Goal: Information Seeking & Learning: Learn about a topic

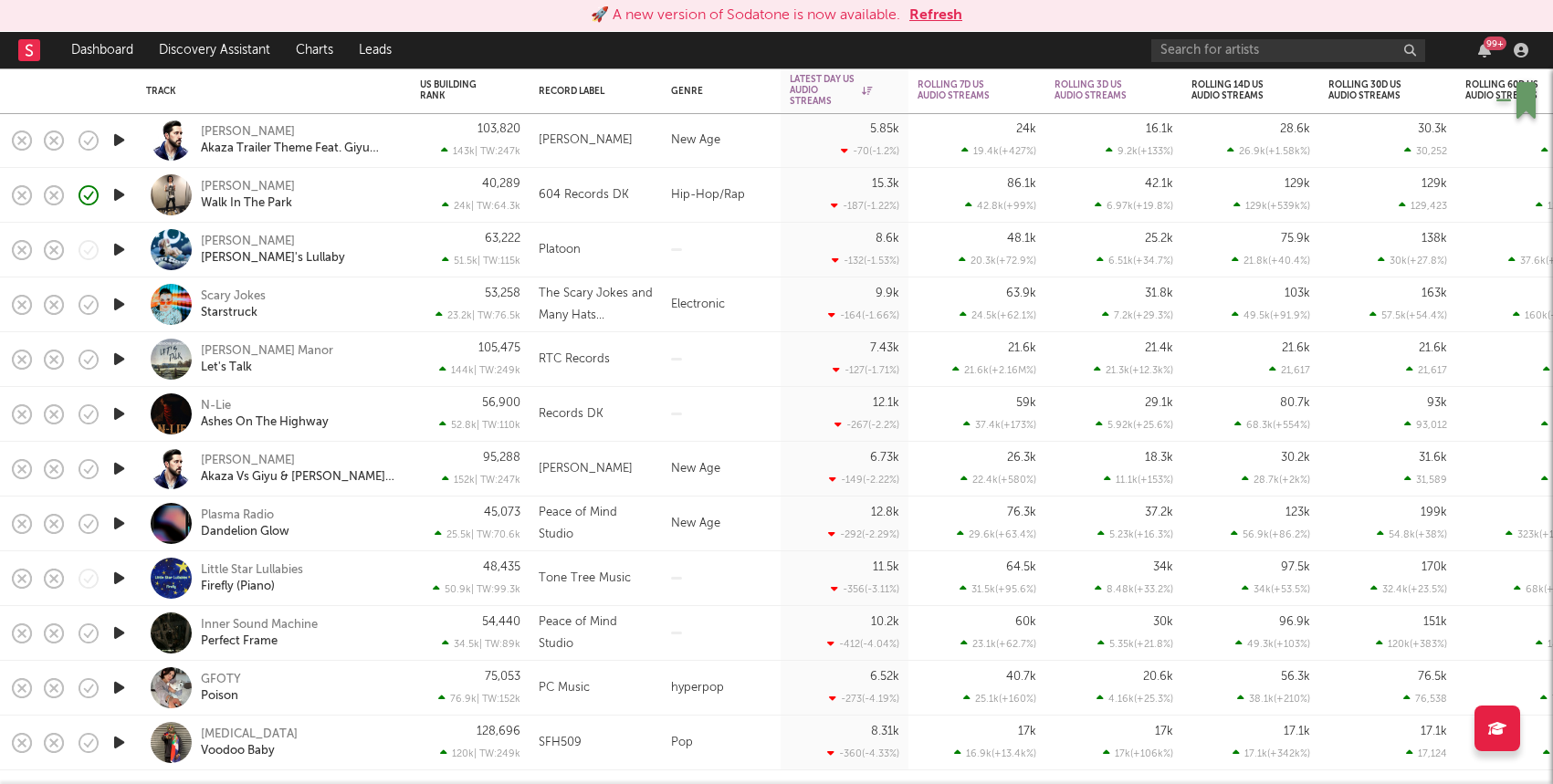
click at [911, 15] on button "Refresh" at bounding box center [935, 16] width 53 height 22
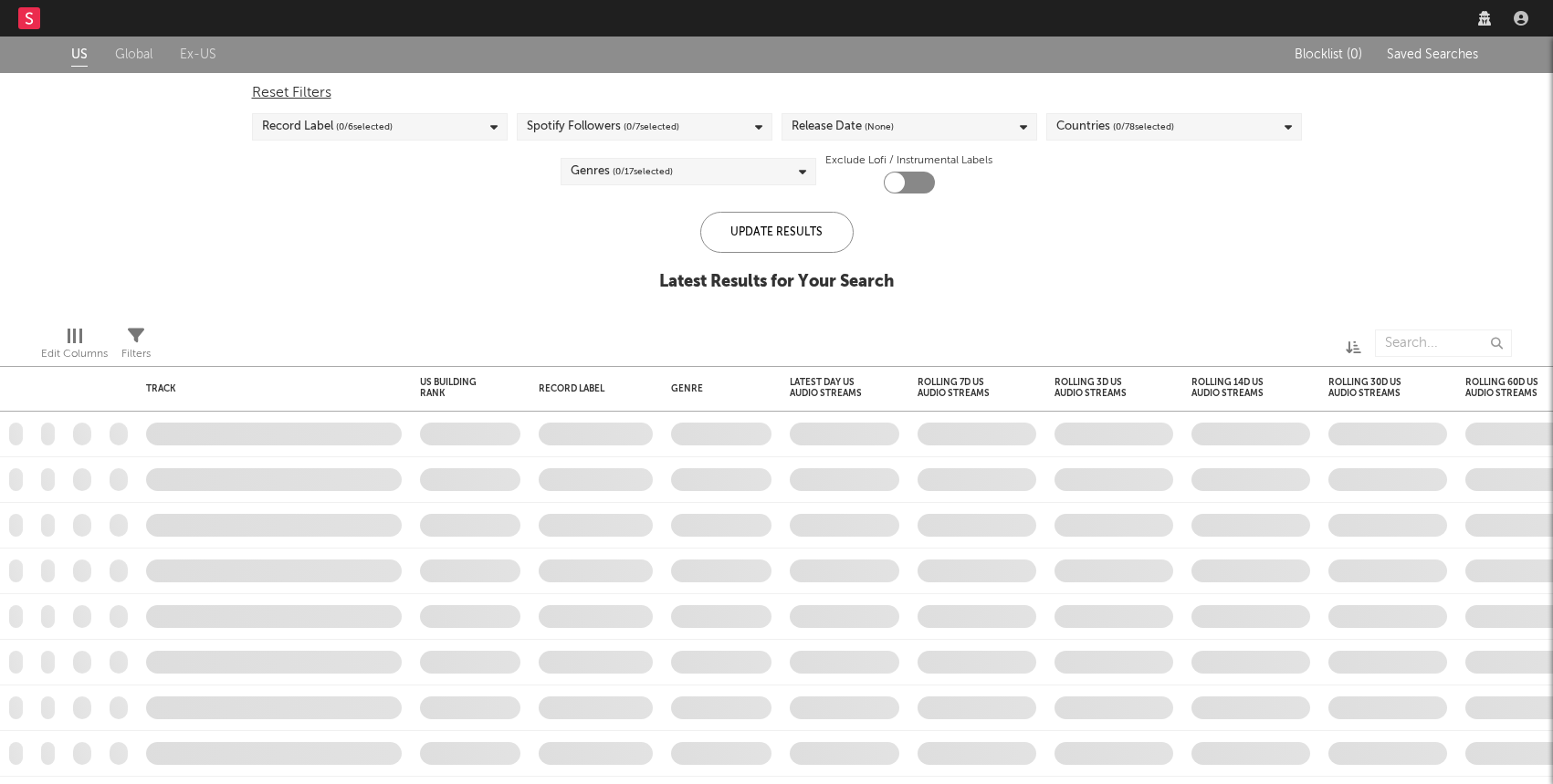
checkbox input "true"
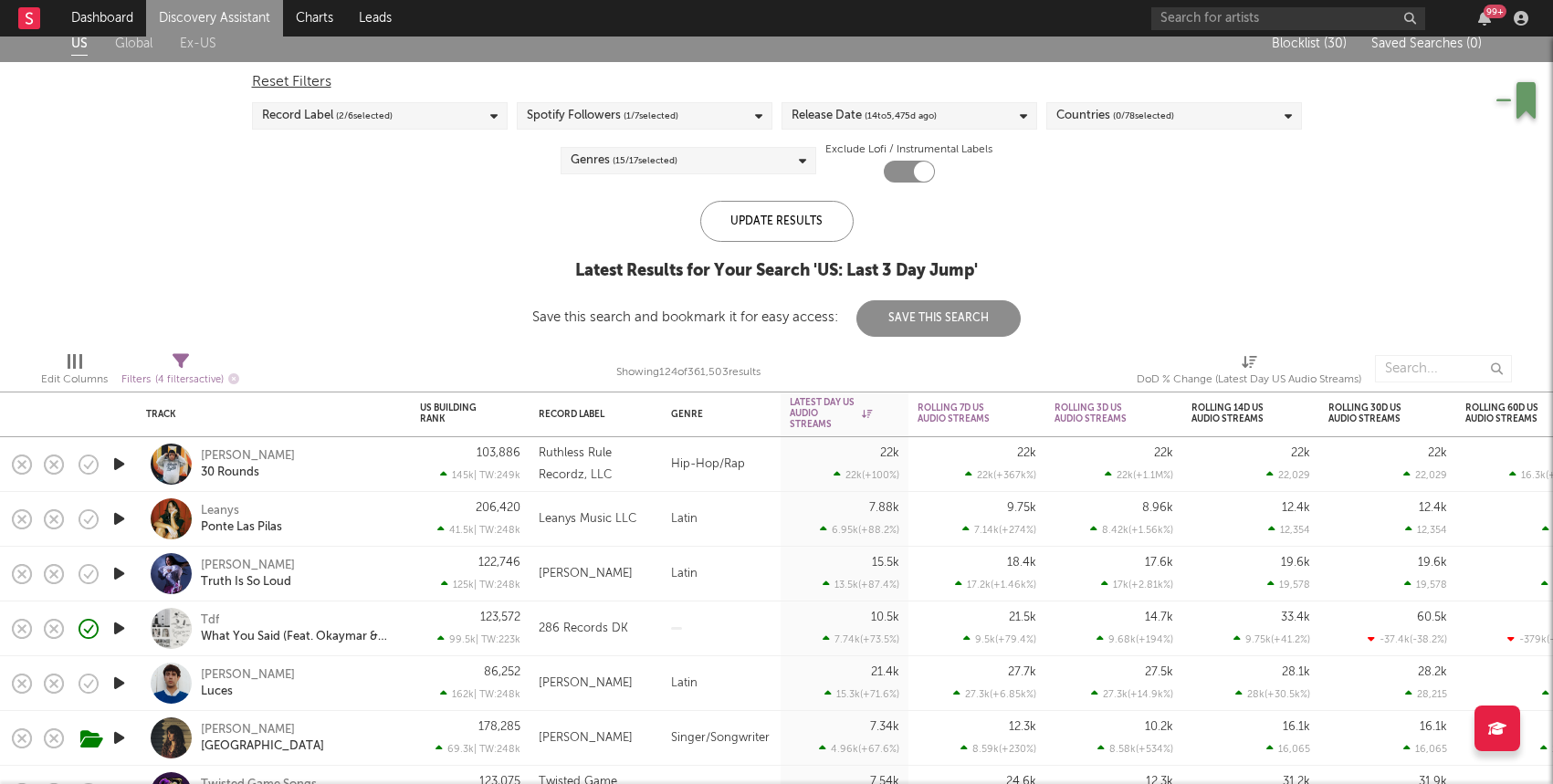
click at [118, 465] on icon "button" at bounding box center [119, 464] width 19 height 23
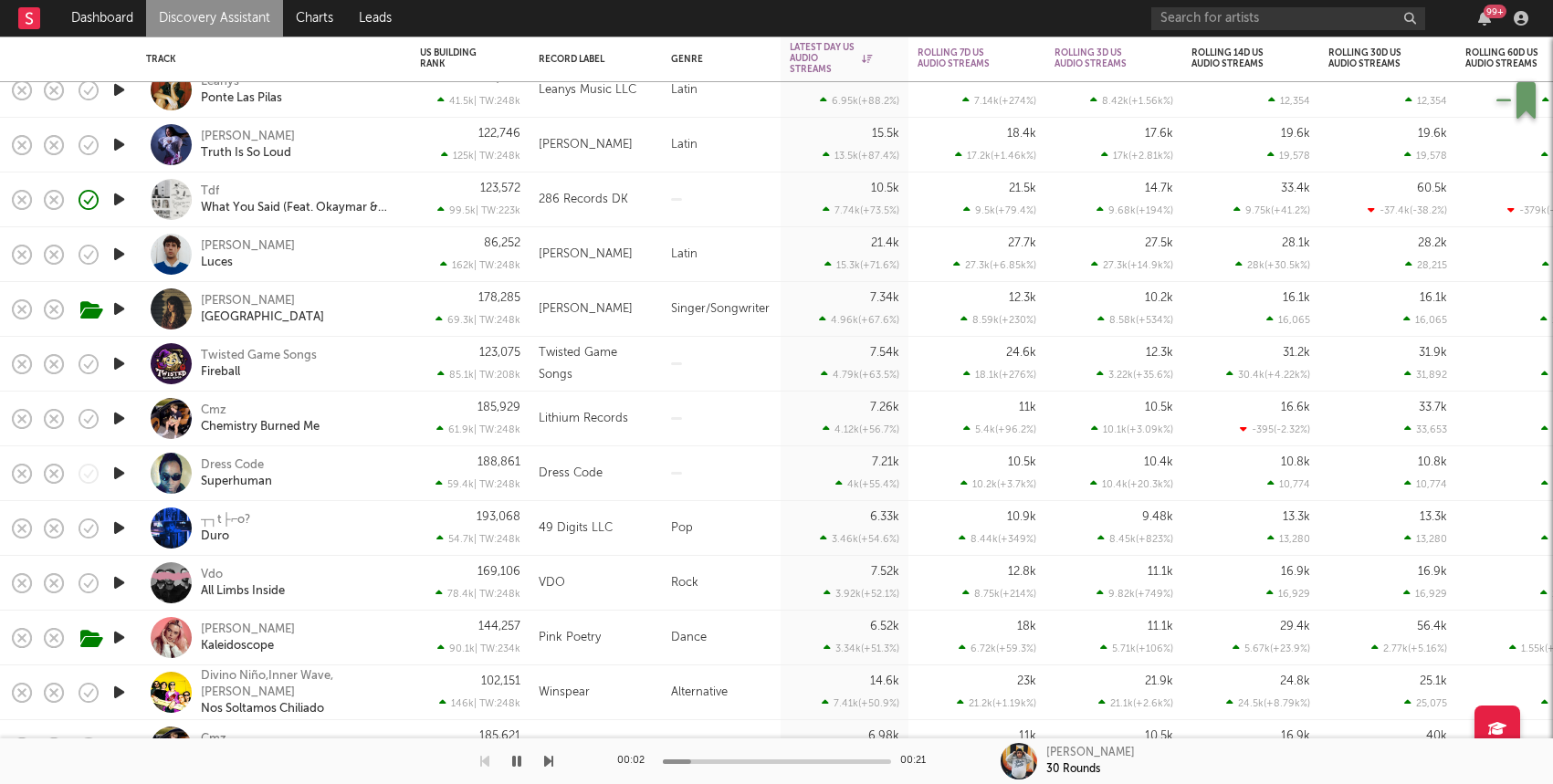
click at [356, 97] on div "Leanys Ponte Las Pilas" at bounding box center [299, 90] width 196 height 32
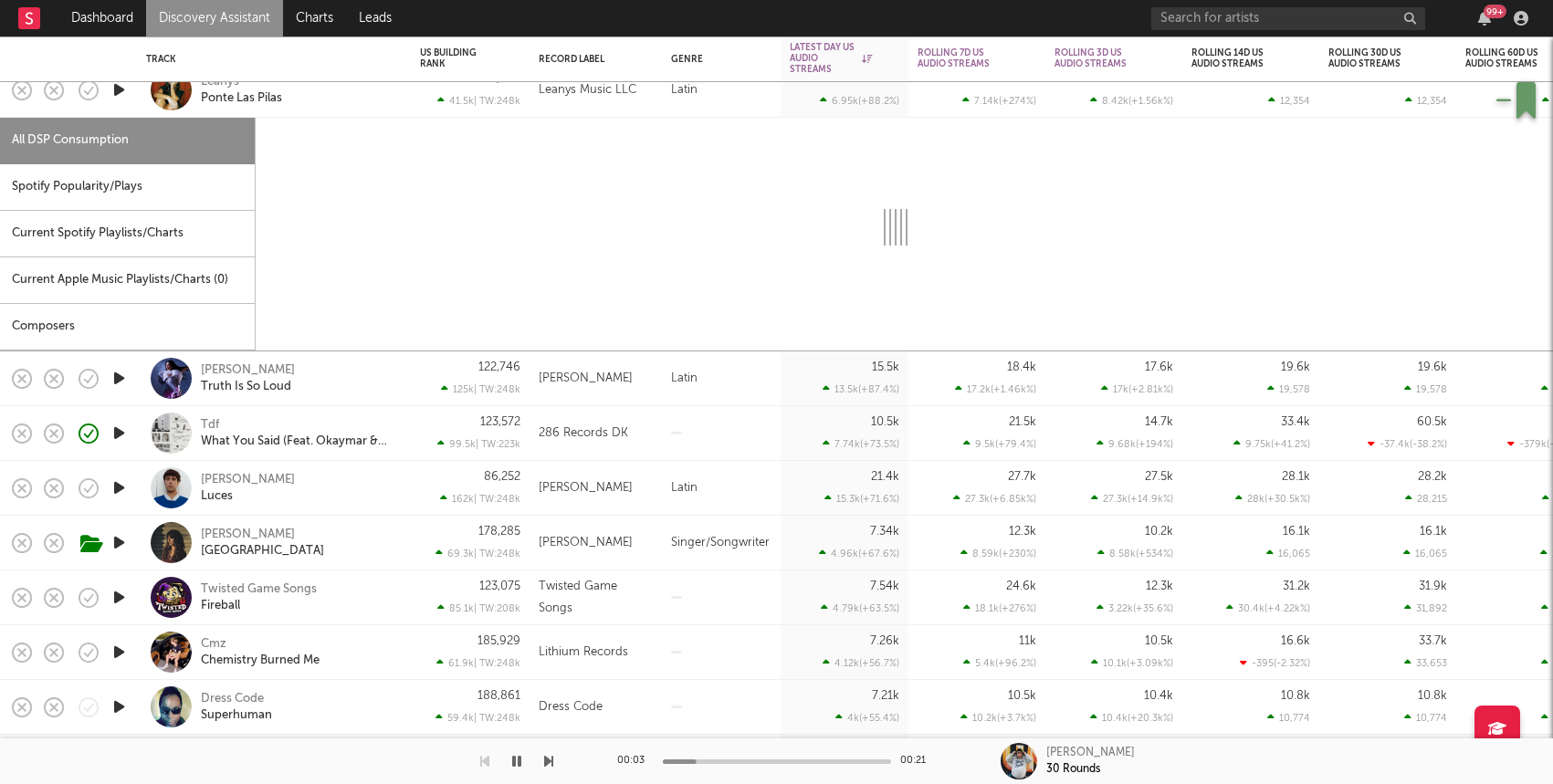
select select "1w"
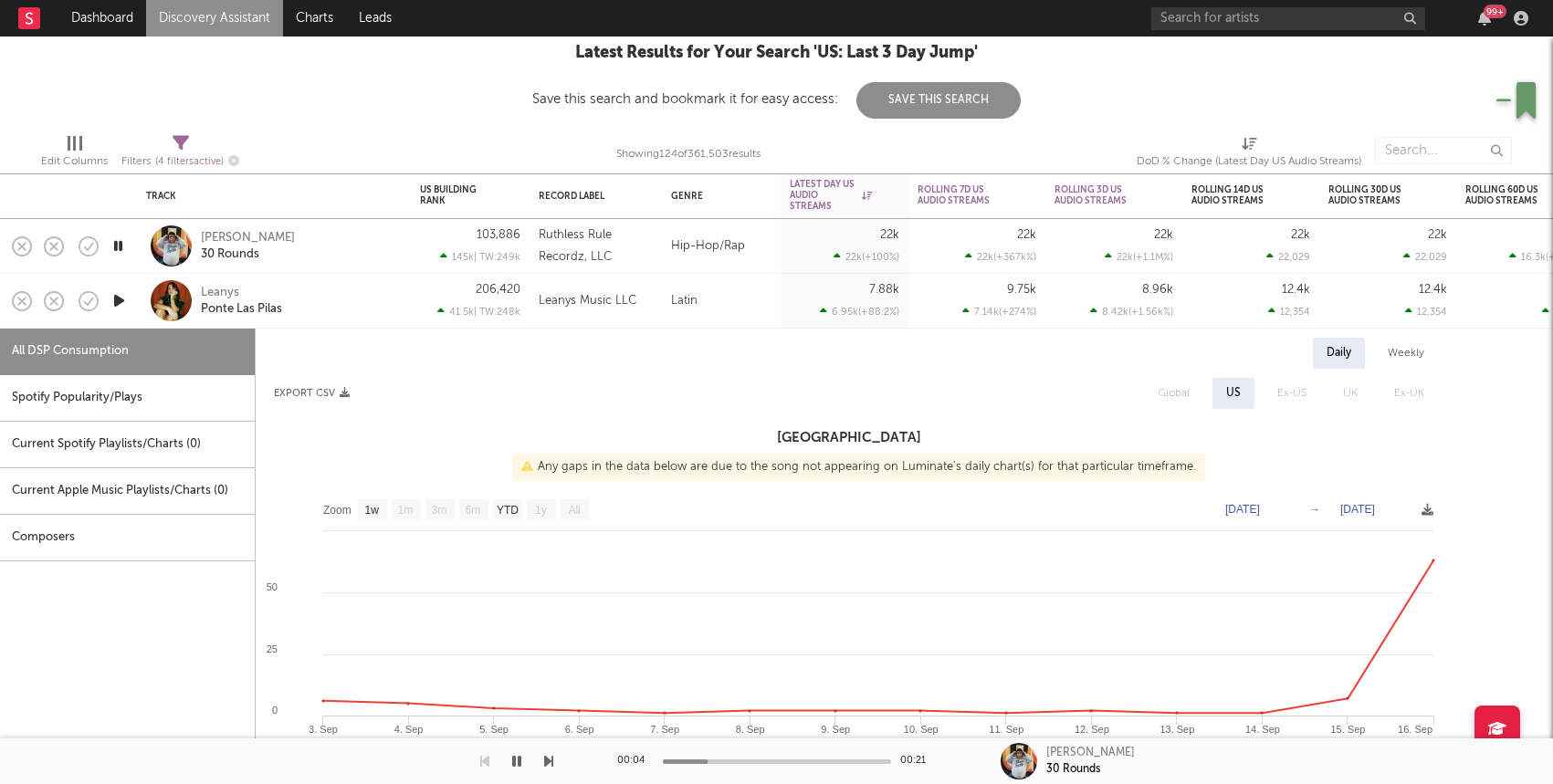
click at [329, 244] on div "Jayy Balla 30 Rounds" at bounding box center [299, 245] width 196 height 32
select select "1w"
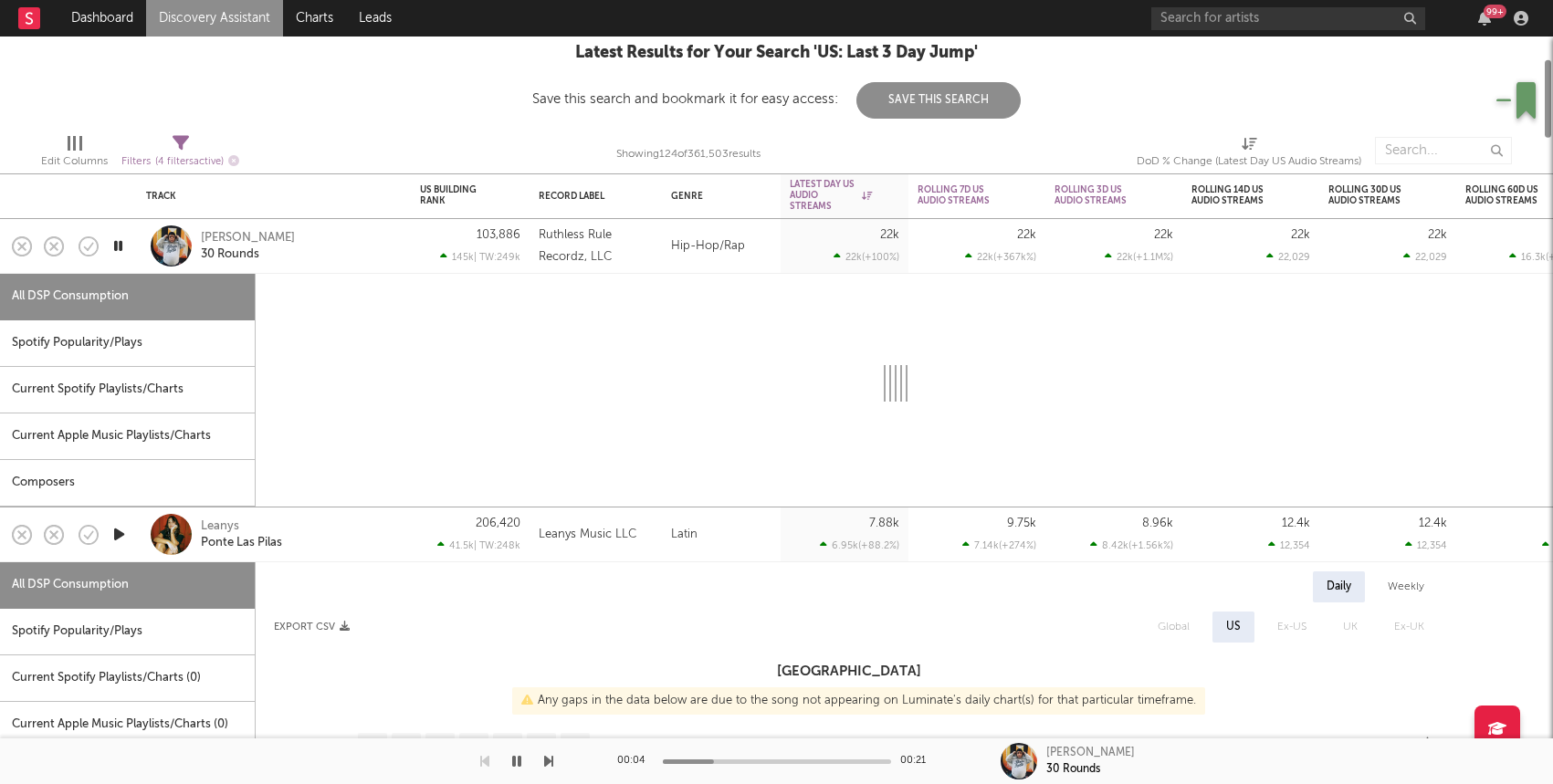
select select "1w"
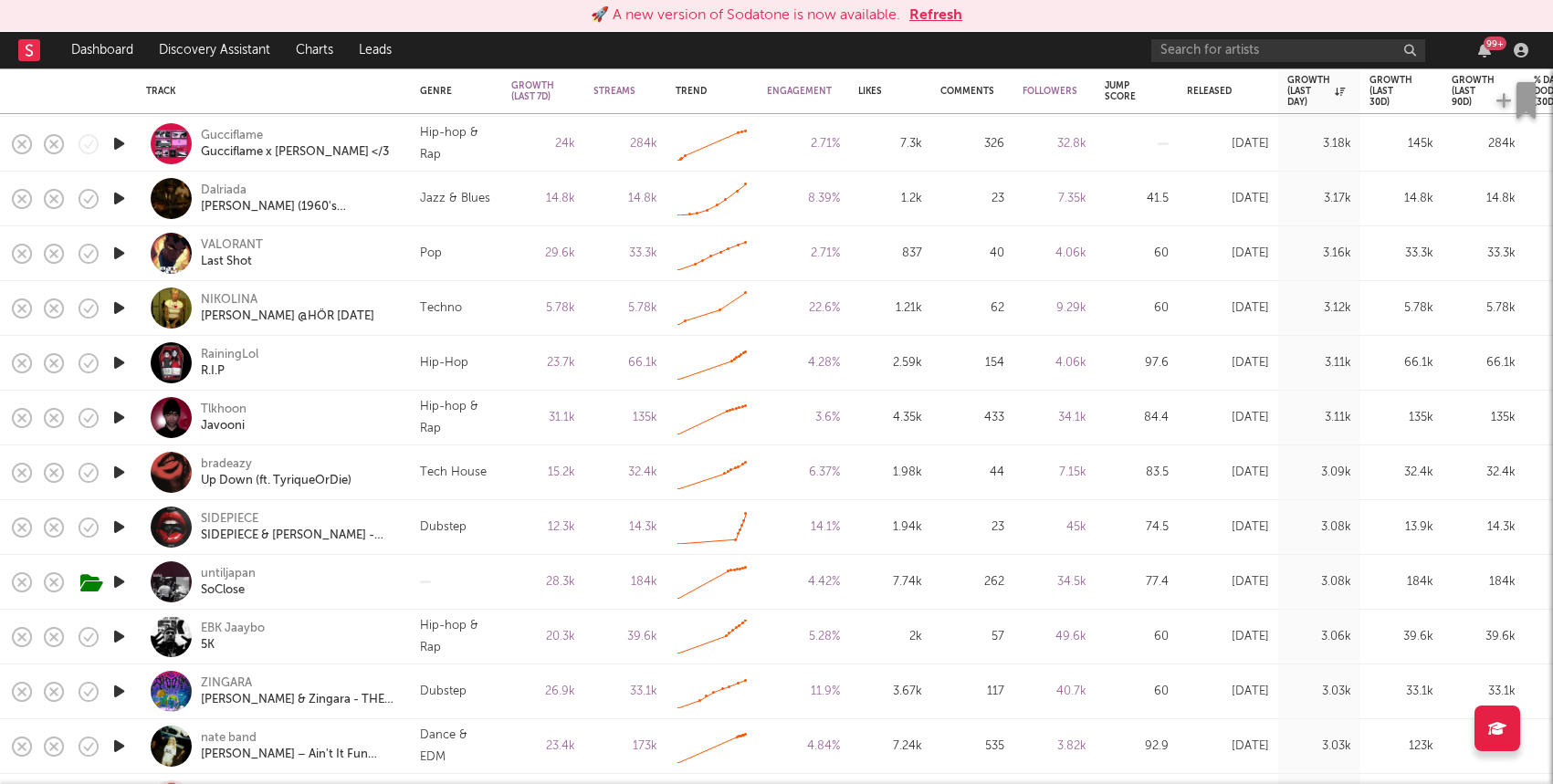
click at [947, 14] on button "Refresh" at bounding box center [935, 16] width 53 height 22
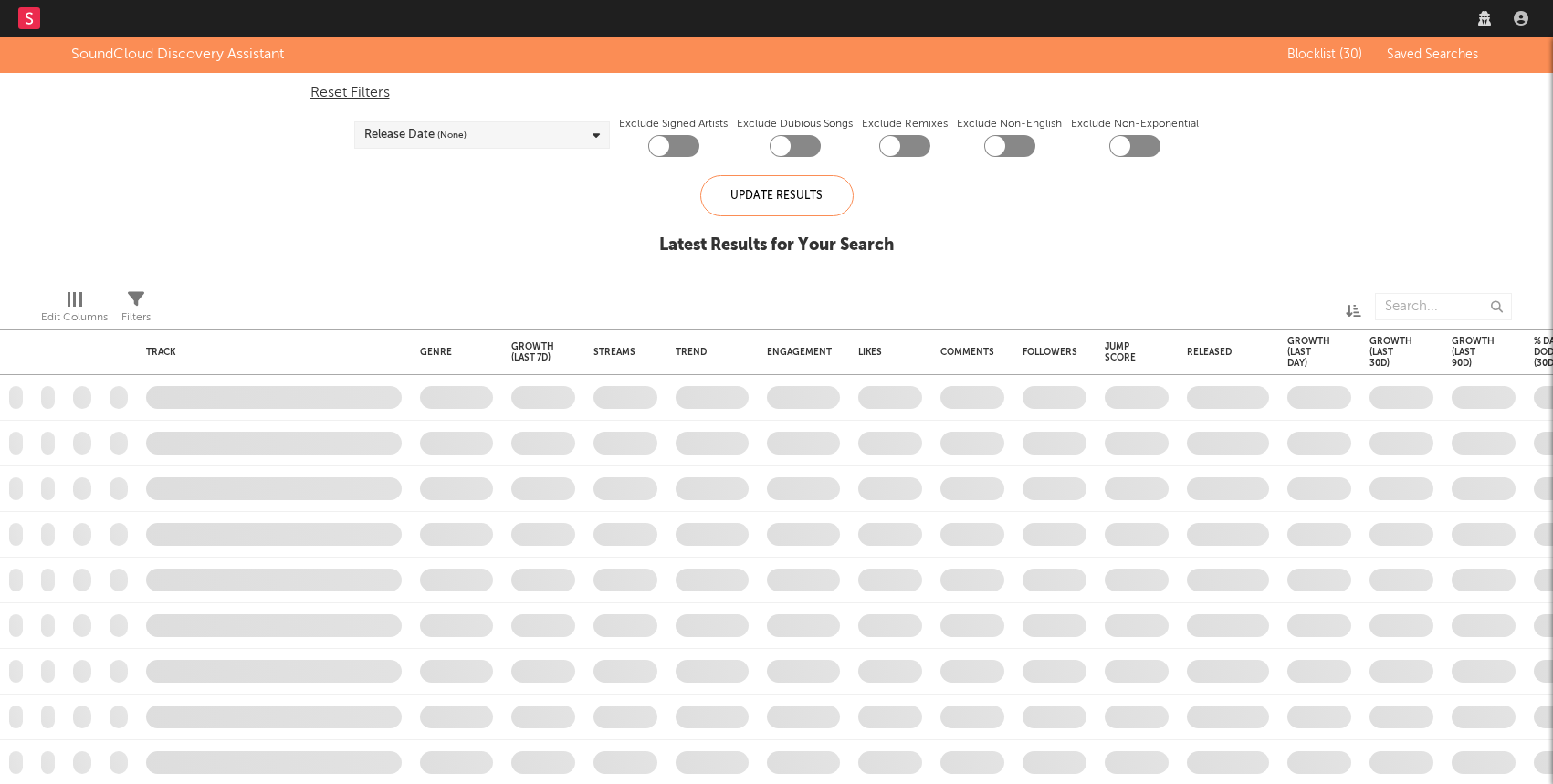
checkbox input "true"
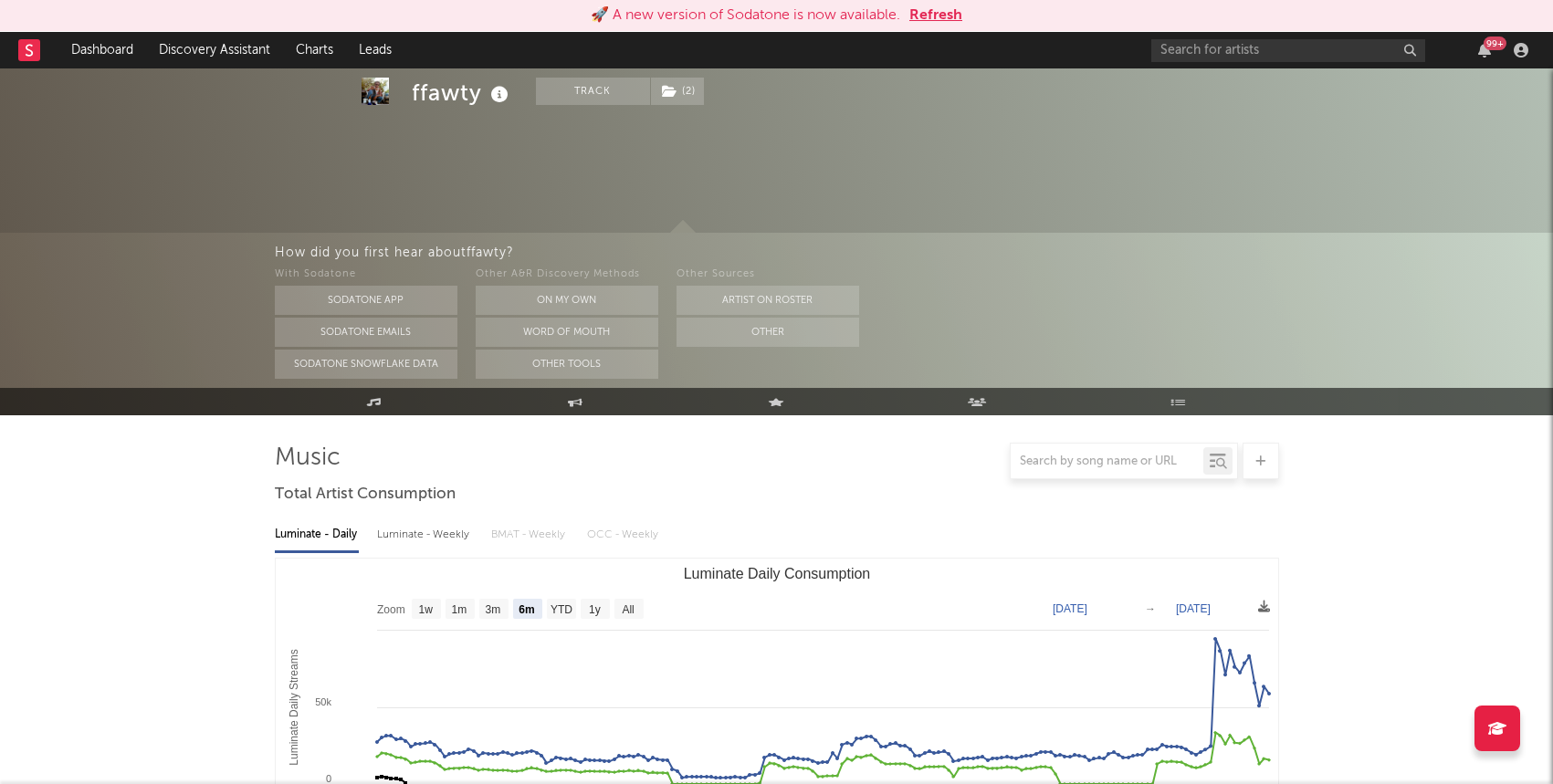
select select "6m"
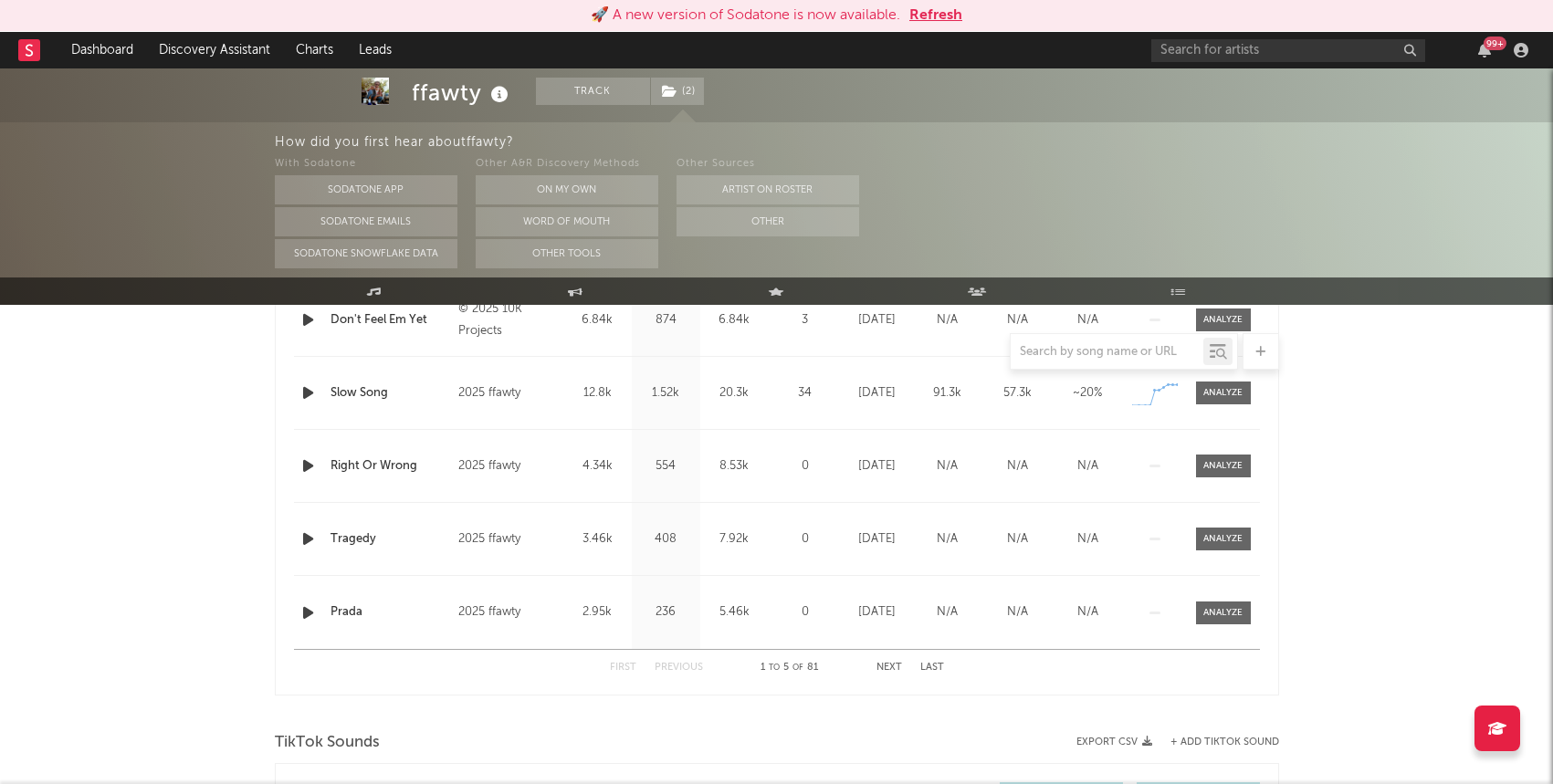
click at [929, 16] on button "Refresh" at bounding box center [935, 16] width 53 height 22
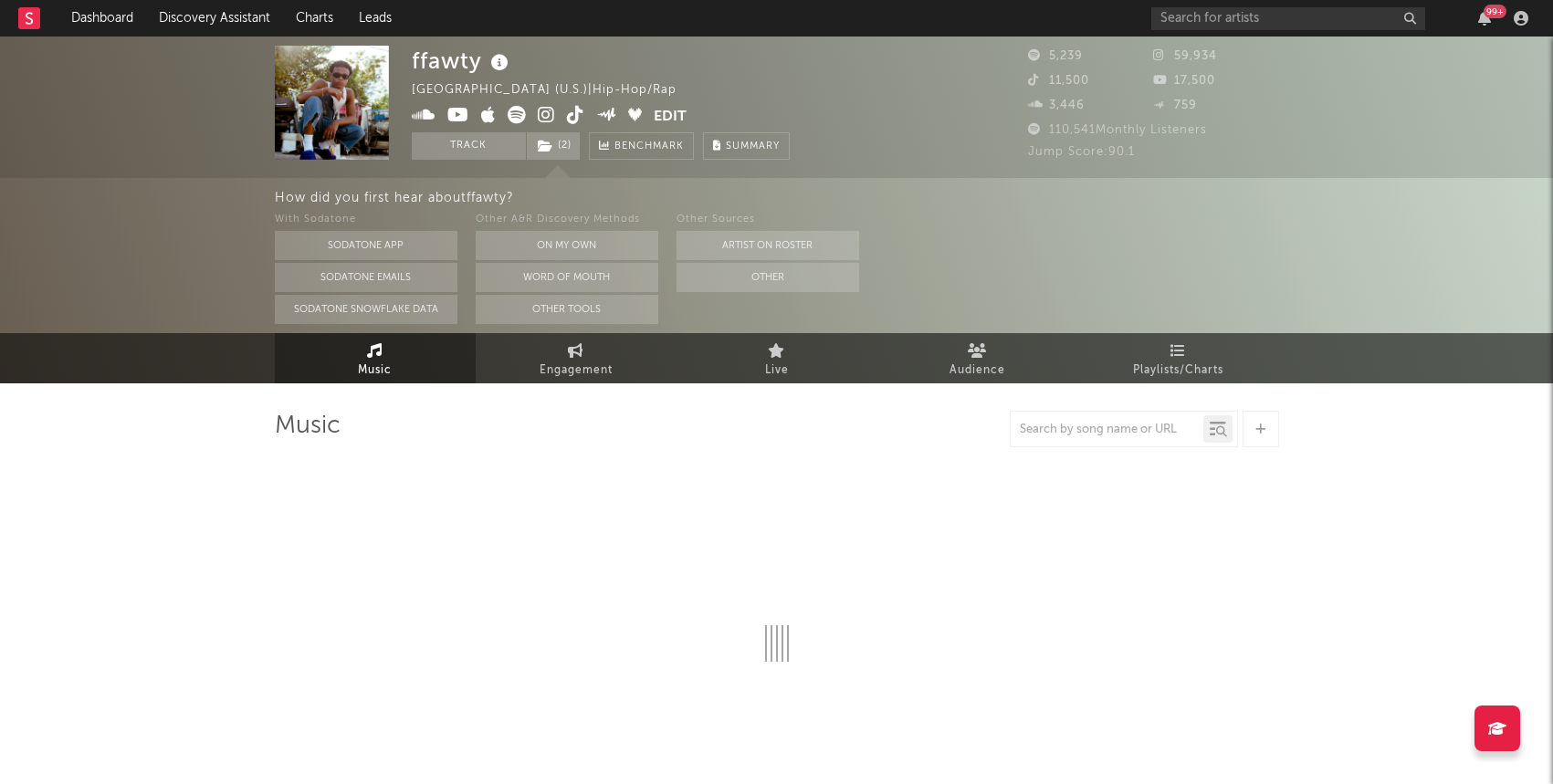
select select "6m"
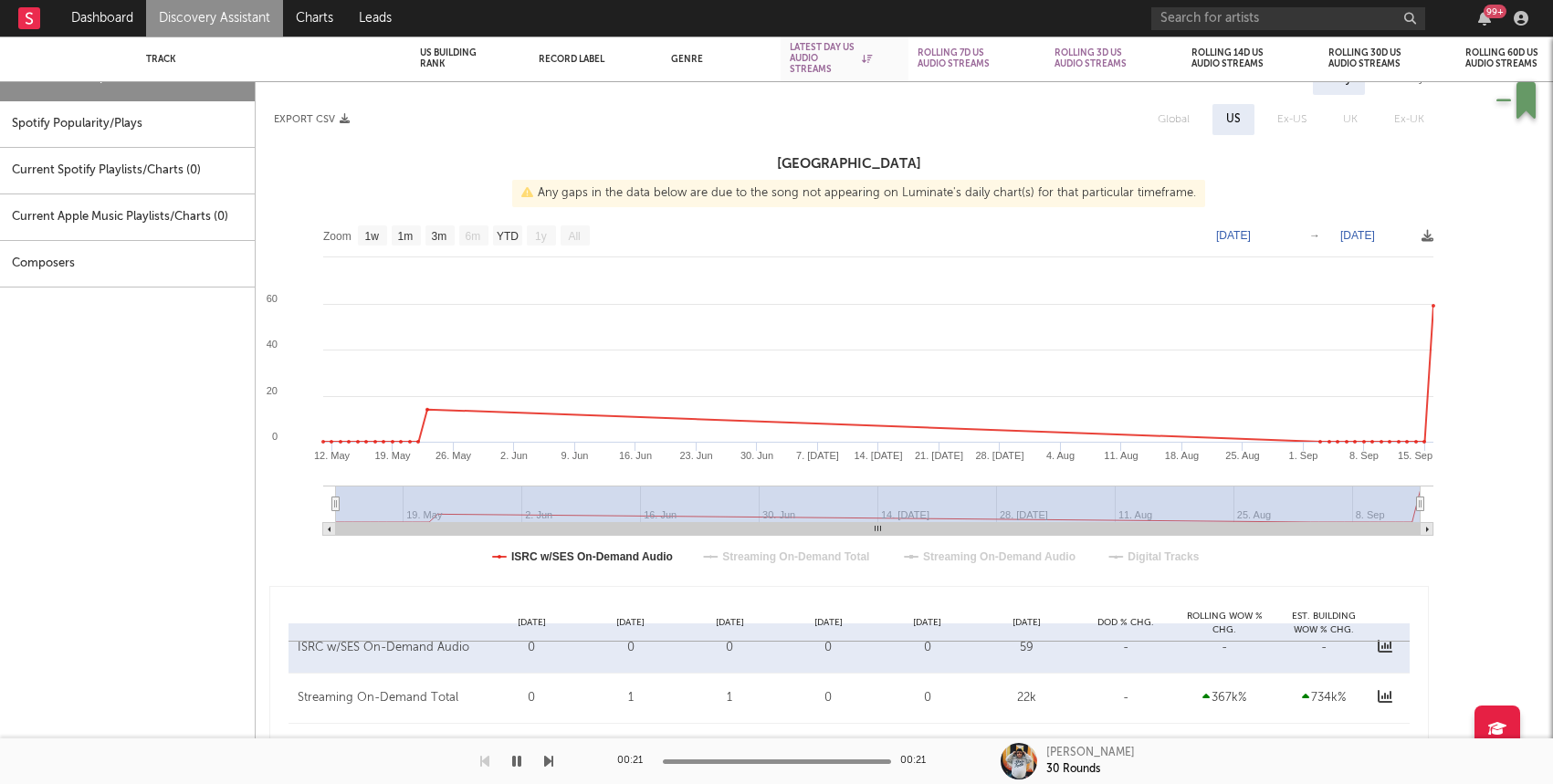
select select "1w"
click at [201, 26] on link "Discovery Assistant" at bounding box center [215, 18] width 137 height 36
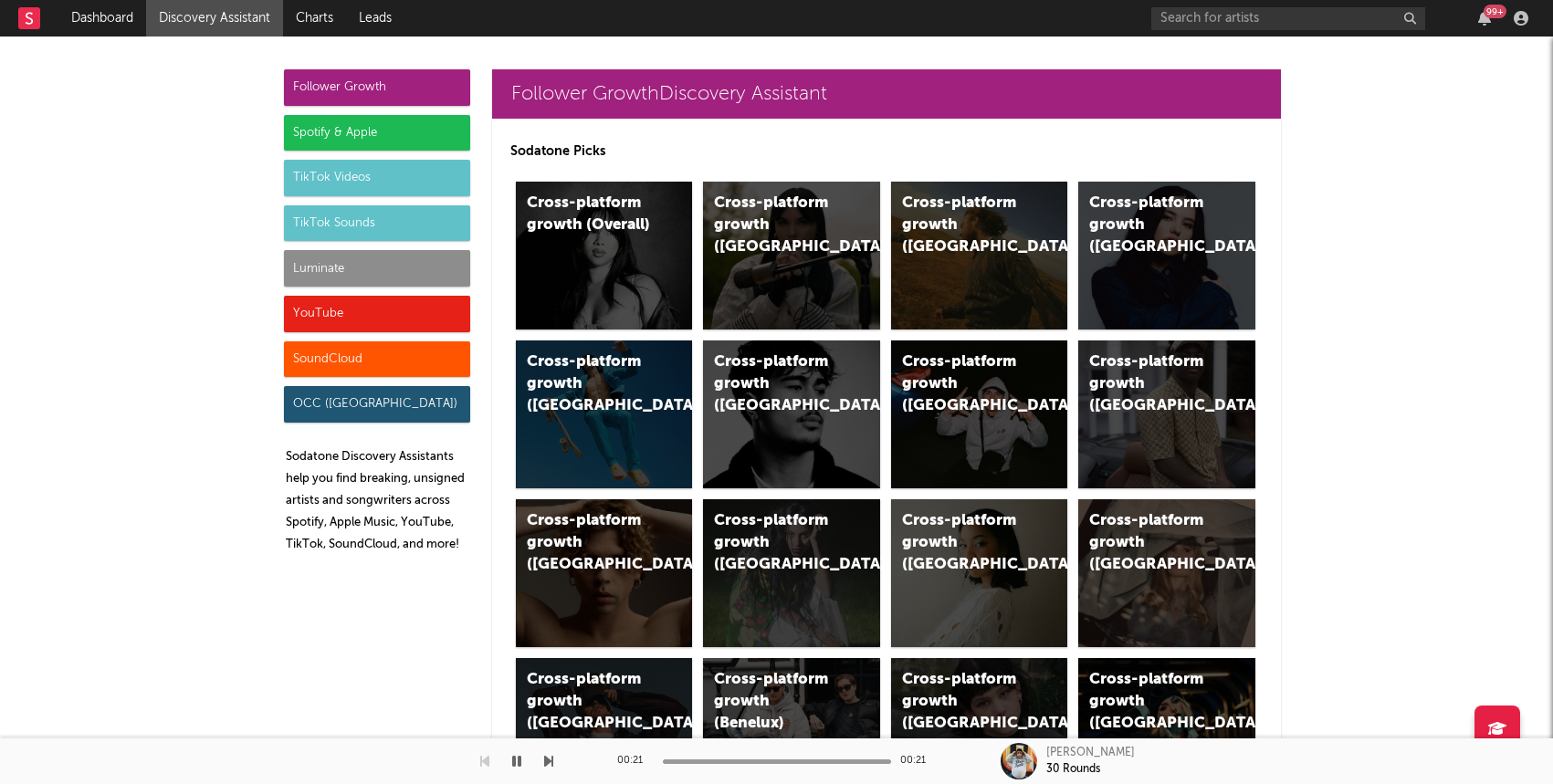
click at [319, 313] on div "YouTube" at bounding box center [377, 313] width 186 height 36
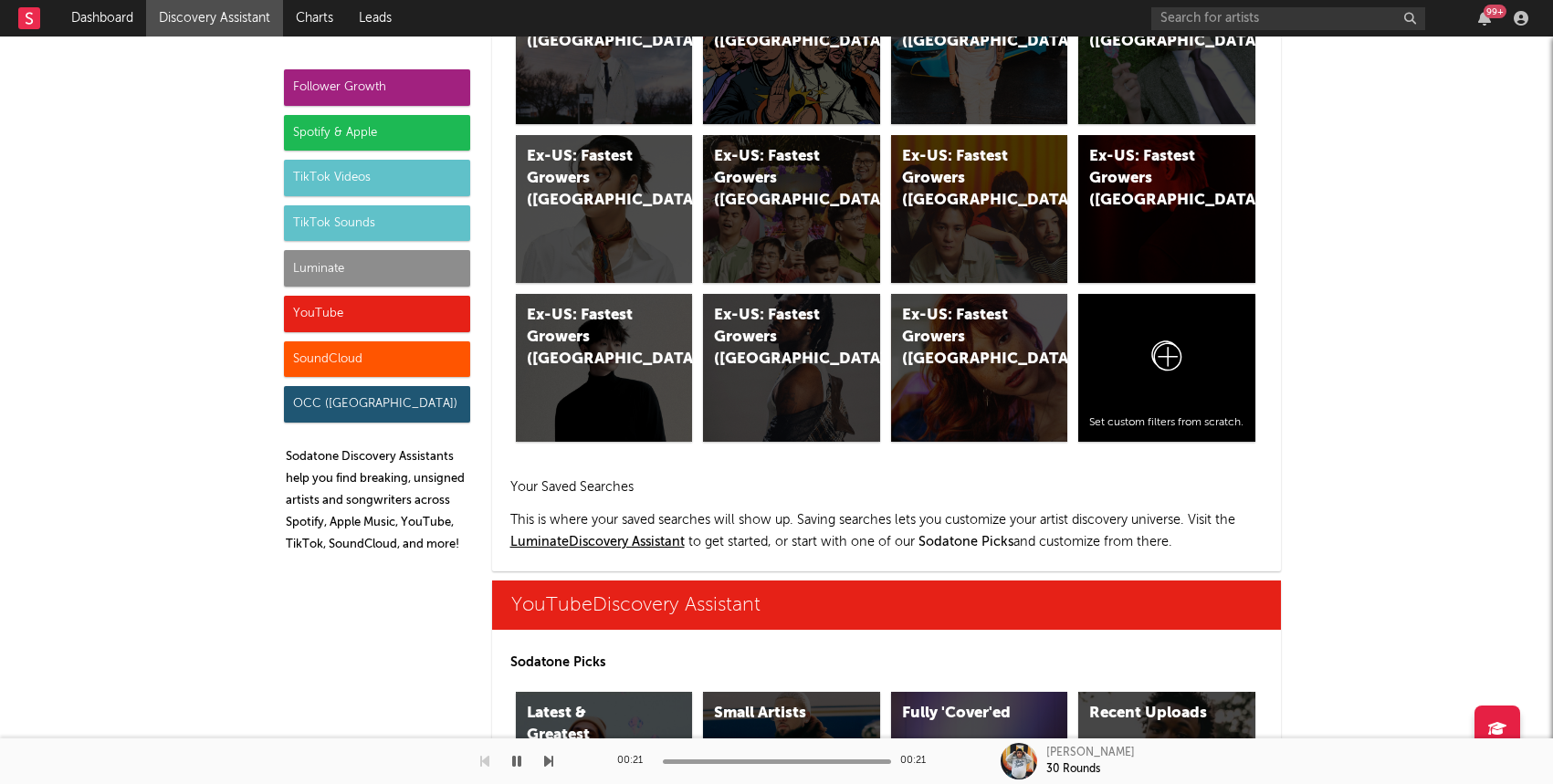
scroll to position [10392, 0]
